Goal: Find specific page/section: Find specific page/section

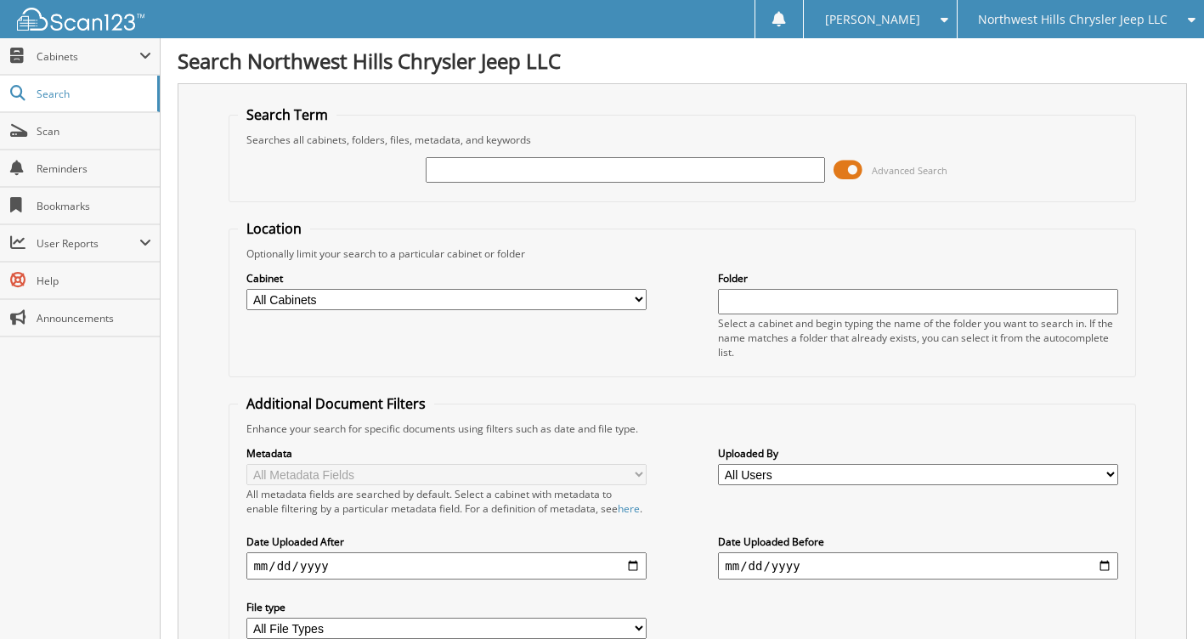
click at [493, 174] on input "text" at bounding box center [625, 169] width 399 height 25
type input "x25-620c"
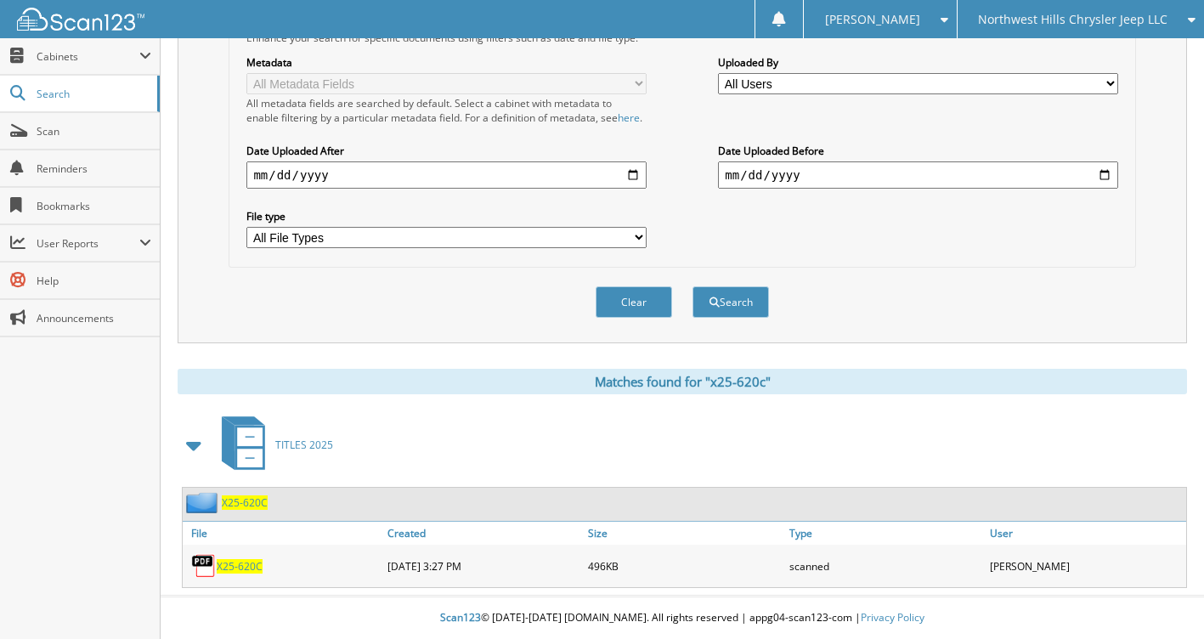
scroll to position [406, 0]
click at [241, 500] on span "X25-620C" at bounding box center [245, 502] width 46 height 14
